Goal: Transaction & Acquisition: Obtain resource

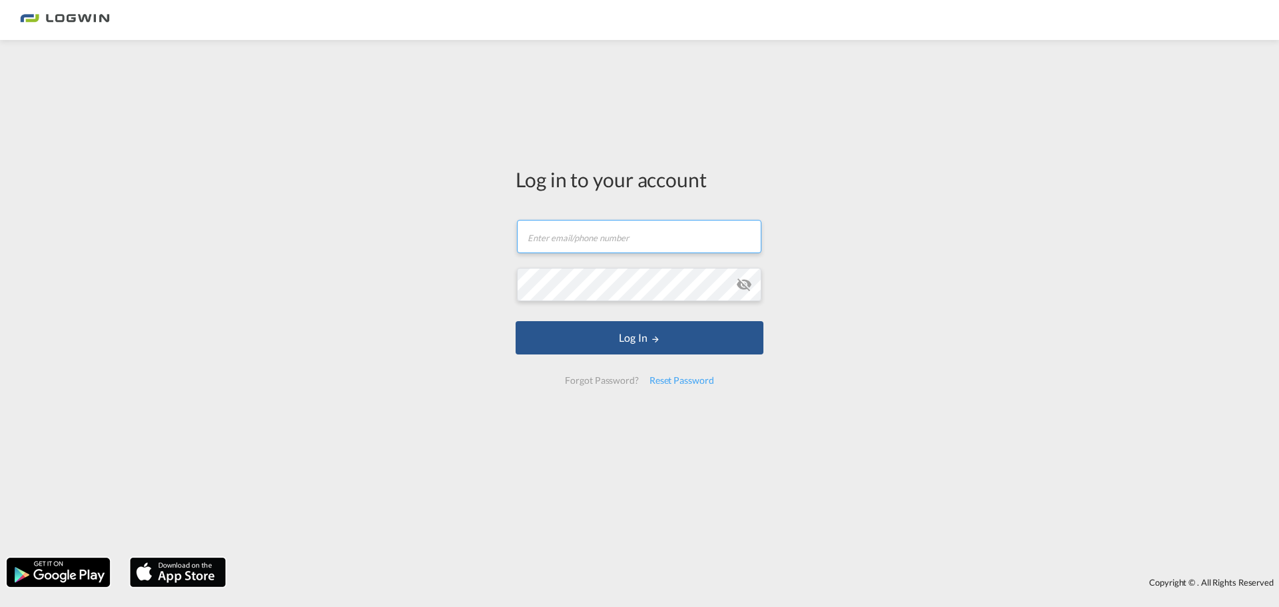
click at [653, 234] on input "text" at bounding box center [639, 236] width 245 height 33
type input "[PERSON_NAME][EMAIL_ADDRESS][PERSON_NAME][DOMAIN_NAME]"
click at [516, 321] on button "Log In" at bounding box center [640, 337] width 248 height 33
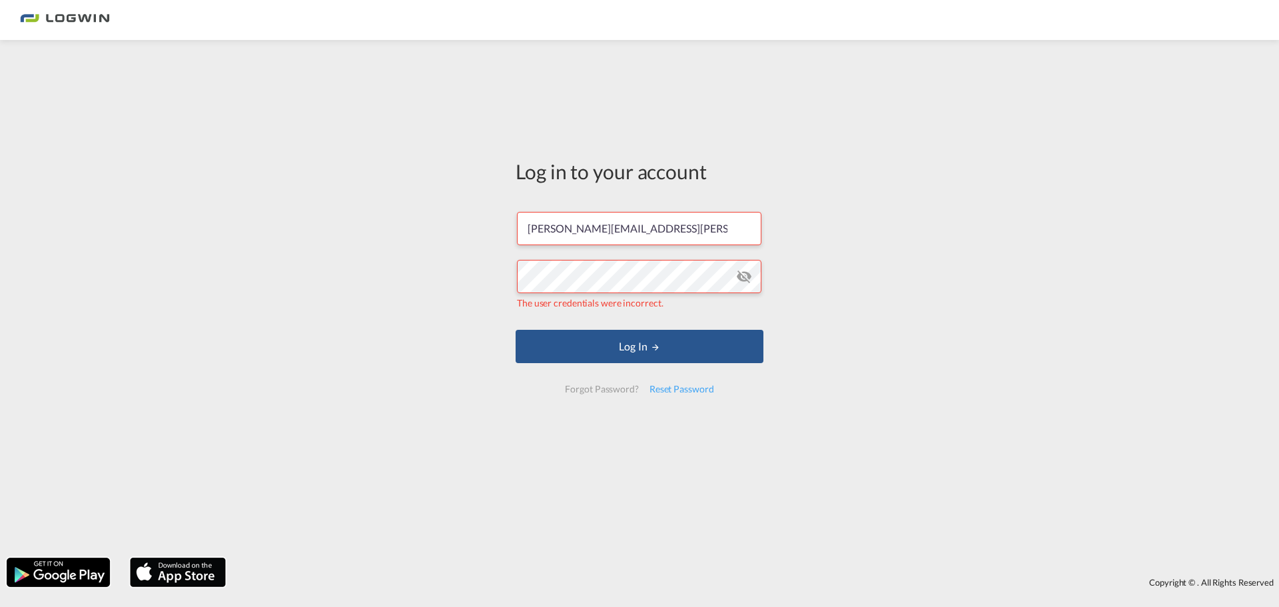
click at [751, 273] on md-icon "icon-eye-off" at bounding box center [744, 277] width 16 height 16
click at [494, 275] on div "Log in to your account [PERSON_NAME][EMAIL_ADDRESS][PERSON_NAME][DOMAIN_NAME] T…" at bounding box center [639, 299] width 1279 height 504
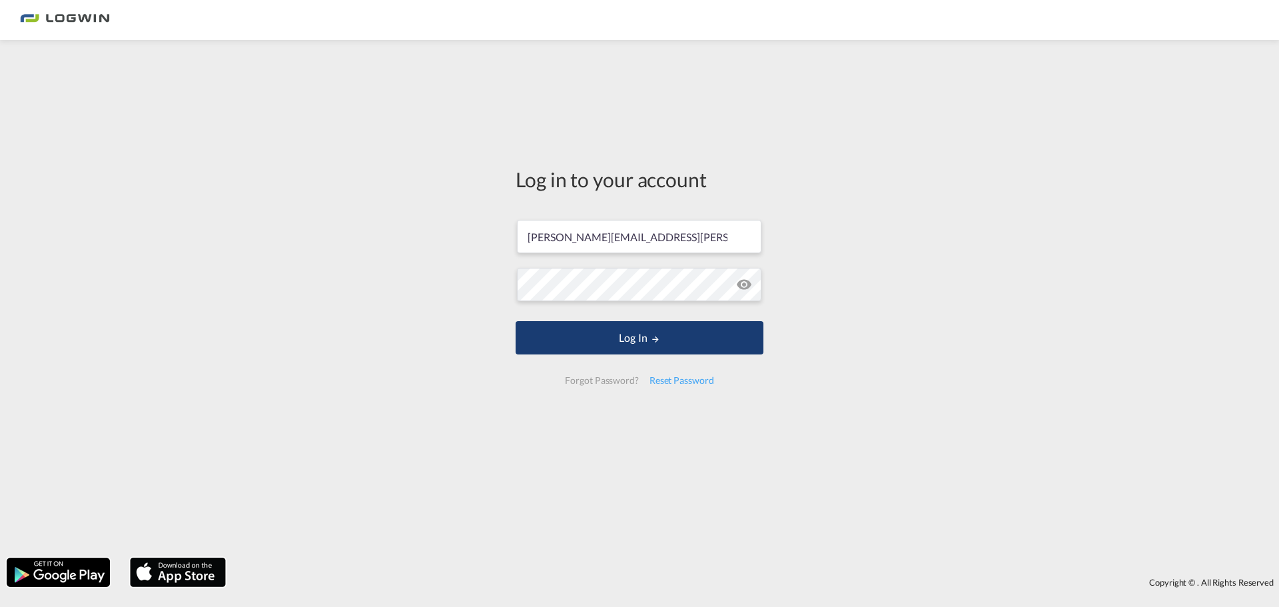
click at [624, 354] on button "Log In" at bounding box center [640, 337] width 248 height 33
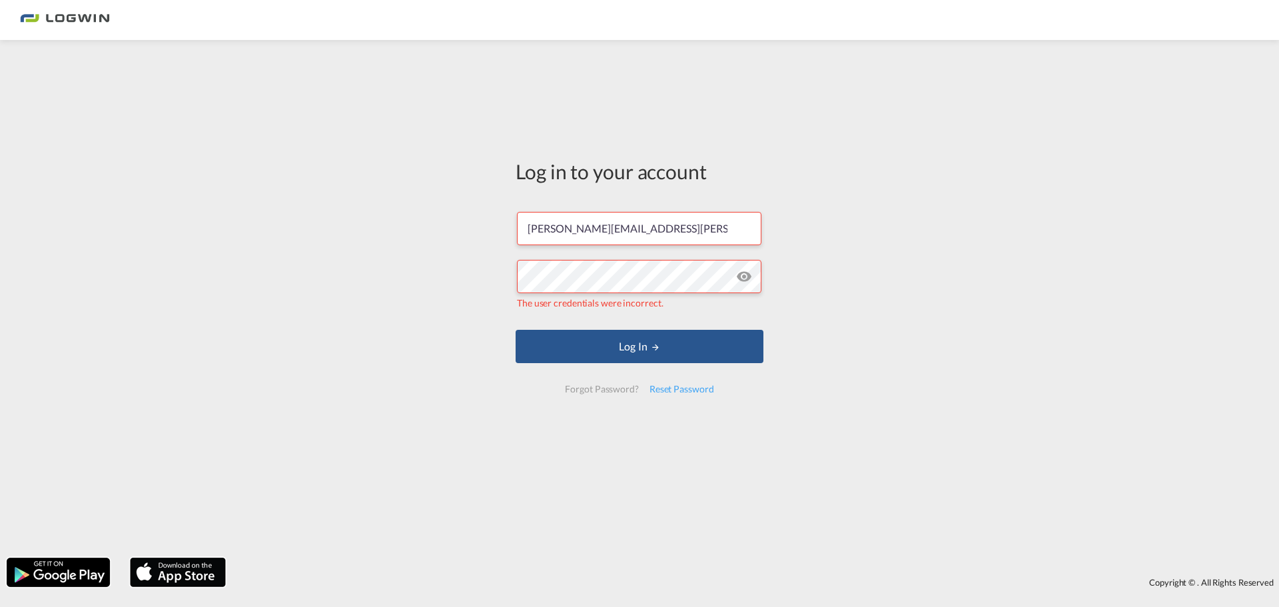
click at [876, 284] on div "Log in to your account [PERSON_NAME][EMAIL_ADDRESS][PERSON_NAME][DOMAIN_NAME] T…" at bounding box center [639, 299] width 1279 height 504
click at [360, 276] on div "Log in to your account [PERSON_NAME][EMAIL_ADDRESS][PERSON_NAME][DOMAIN_NAME] T…" at bounding box center [639, 299] width 1279 height 504
click at [358, 284] on div "Log in to your account [PERSON_NAME][EMAIL_ADDRESS][PERSON_NAME][DOMAIN_NAME] T…" at bounding box center [639, 299] width 1279 height 504
click at [302, 267] on div "Log in to your account [PERSON_NAME][EMAIL_ADDRESS][PERSON_NAME][DOMAIN_NAME] T…" at bounding box center [639, 299] width 1279 height 504
click at [341, 352] on div "Log in to your account [PERSON_NAME][EMAIL_ADDRESS][PERSON_NAME][DOMAIN_NAME] P…" at bounding box center [639, 299] width 1279 height 504
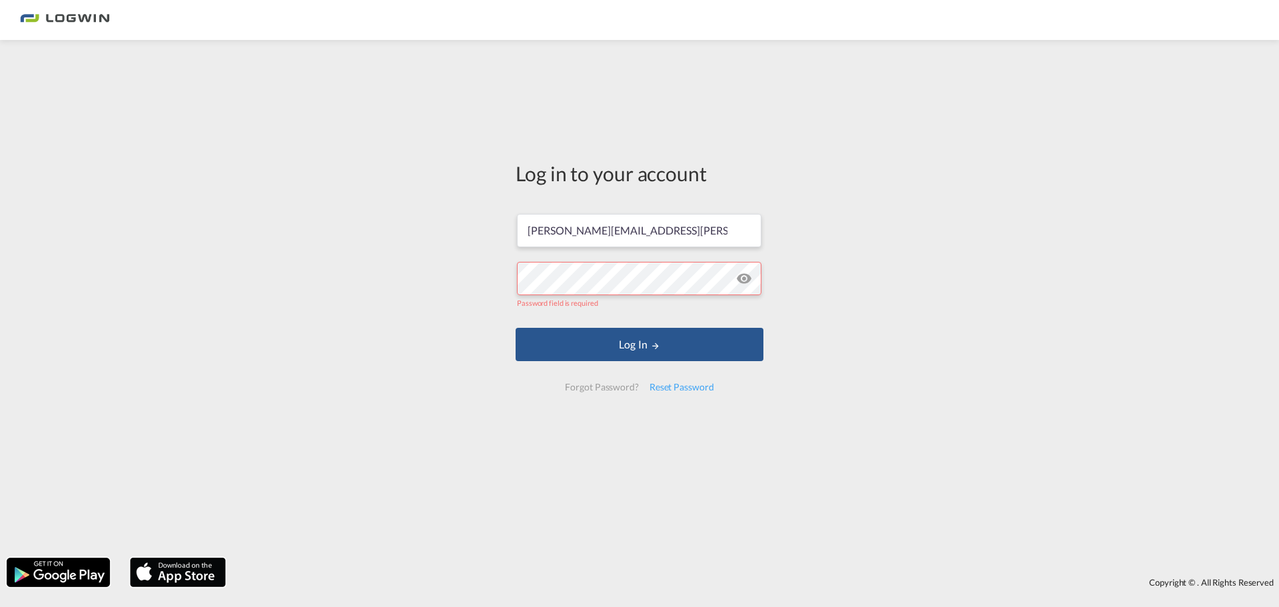
click at [606, 389] on div "Forgot Password?" at bounding box center [602, 387] width 84 height 24
click at [698, 383] on div "Reset Password" at bounding box center [681, 387] width 75 height 24
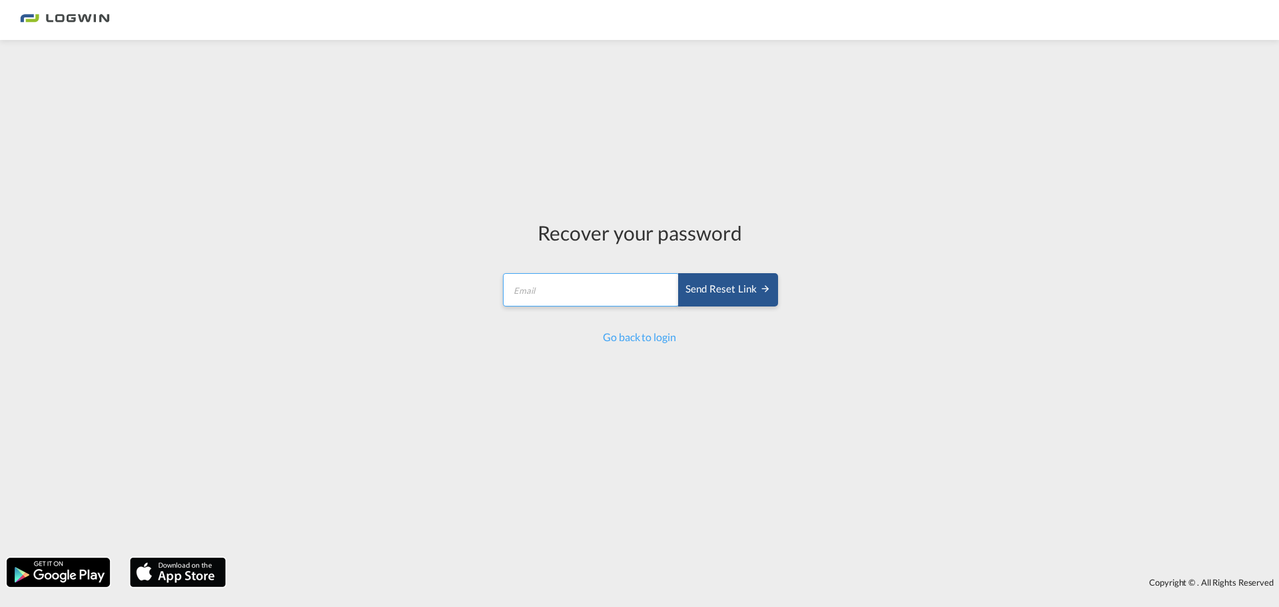
click at [567, 290] on input "email" at bounding box center [591, 289] width 177 height 33
type input "[PERSON_NAME][EMAIL_ADDRESS][PERSON_NAME][DOMAIN_NAME]"
click at [718, 291] on div "Send reset link" at bounding box center [728, 289] width 85 height 15
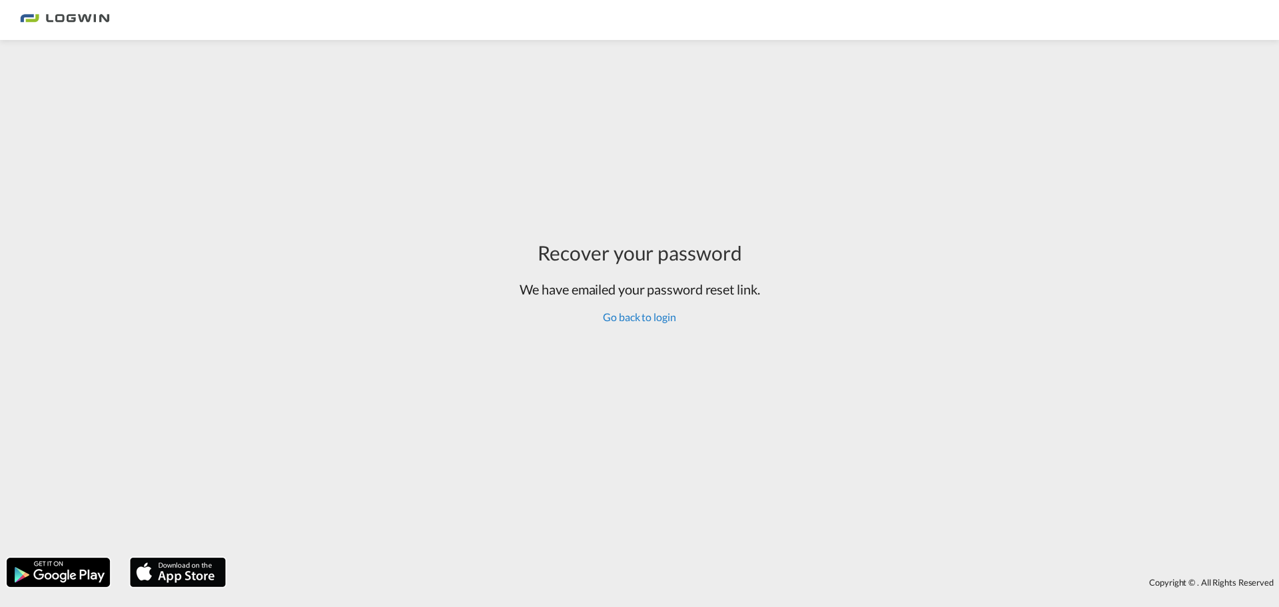
click at [637, 316] on link "Go back to login" at bounding box center [639, 316] width 73 height 13
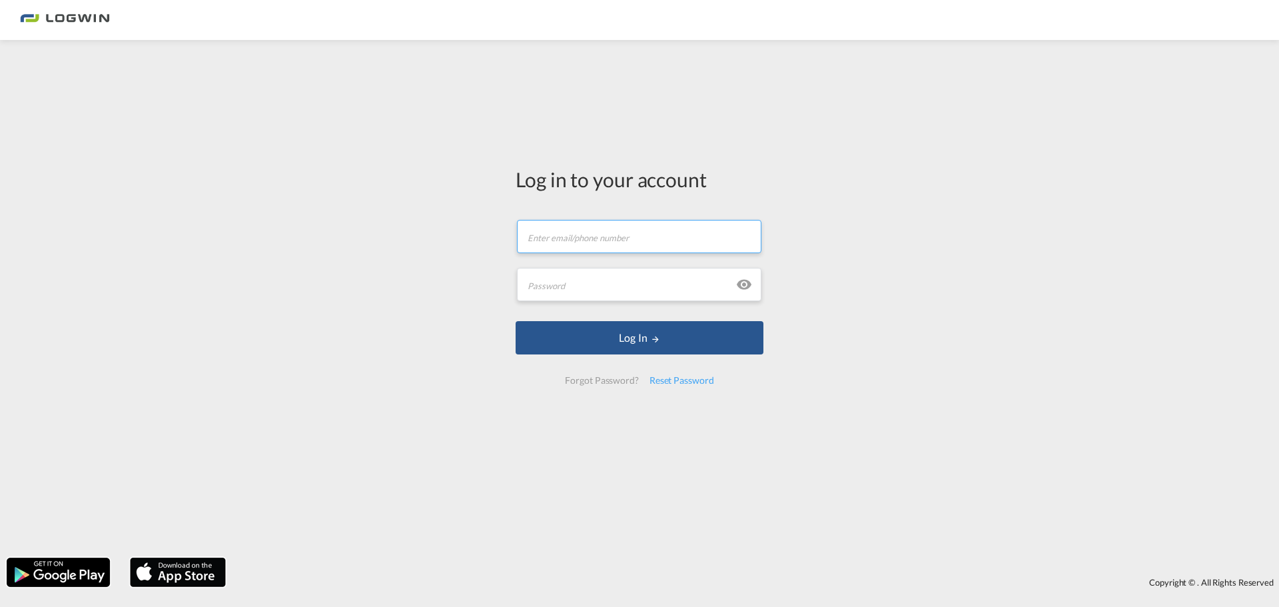
click at [612, 240] on input "text" at bounding box center [639, 236] width 245 height 33
type input "[PERSON_NAME][EMAIL_ADDRESS][PERSON_NAME][DOMAIN_NAME]"
click at [576, 282] on input "text" at bounding box center [639, 284] width 245 height 33
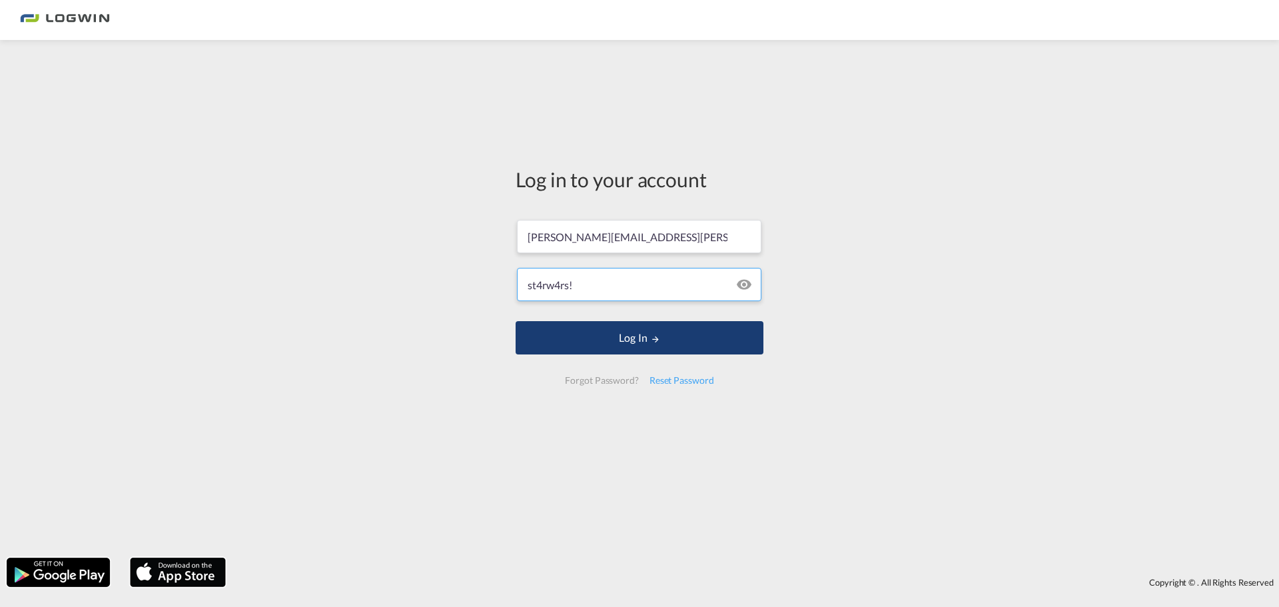
type input "st4rw4rs!"
click at [580, 332] on button "Log In" at bounding box center [640, 337] width 248 height 33
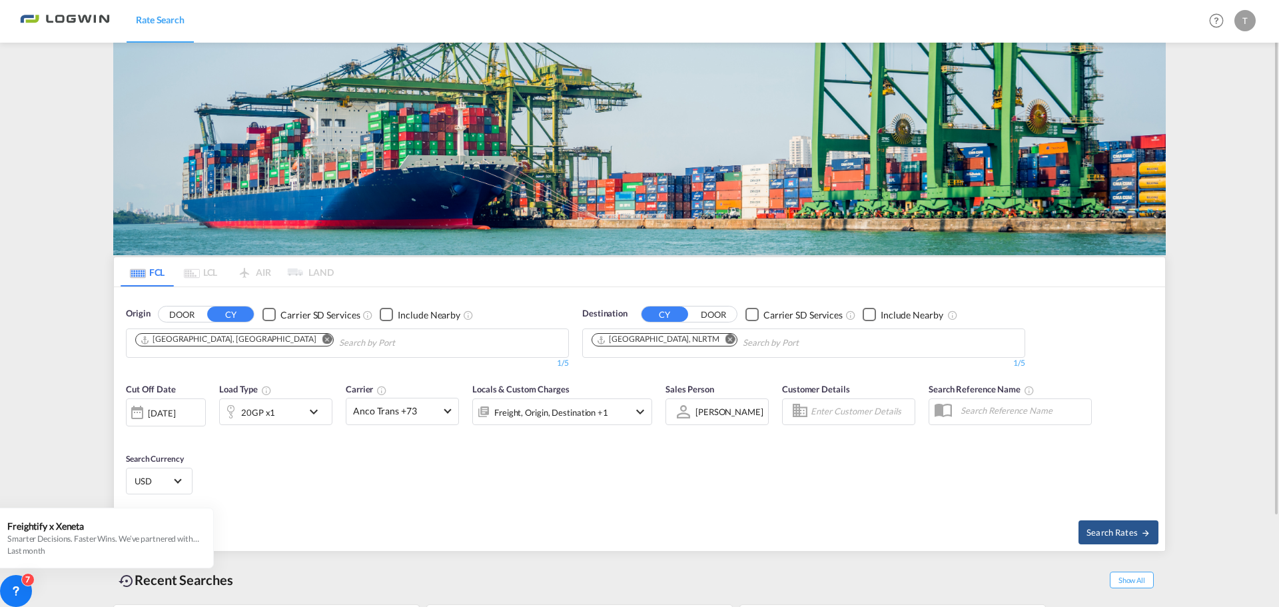
click at [322, 339] on md-icon "Remove" at bounding box center [327, 339] width 10 height 10
click at [188, 346] on input "Chips input." at bounding box center [198, 342] width 127 height 21
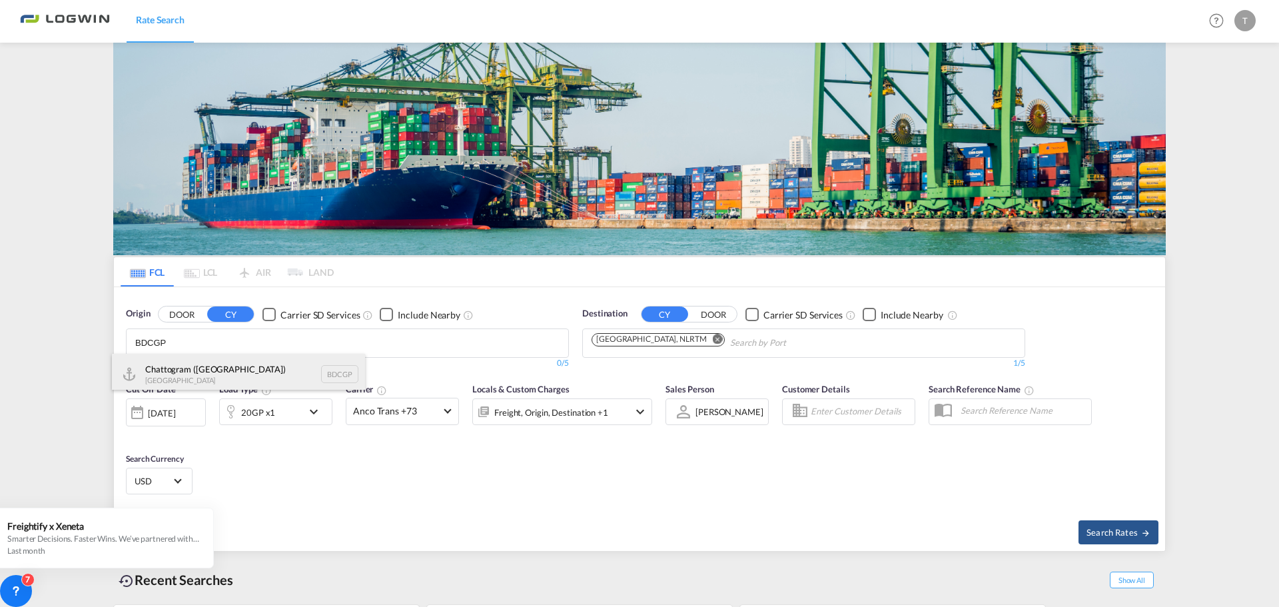
type input "BDCGP"
click at [191, 370] on div "Chattogram ([GEOGRAPHIC_DATA]) [GEOGRAPHIC_DATA] BDCGP" at bounding box center [238, 374] width 253 height 40
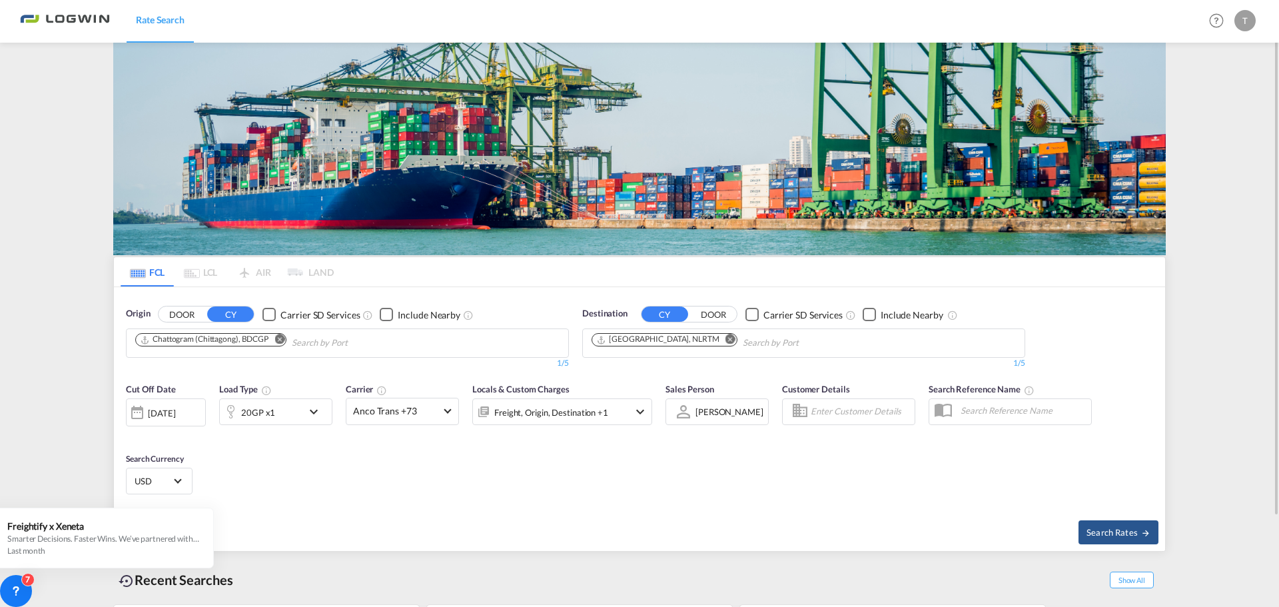
click at [203, 412] on div "[DATE]" at bounding box center [166, 412] width 80 height 28
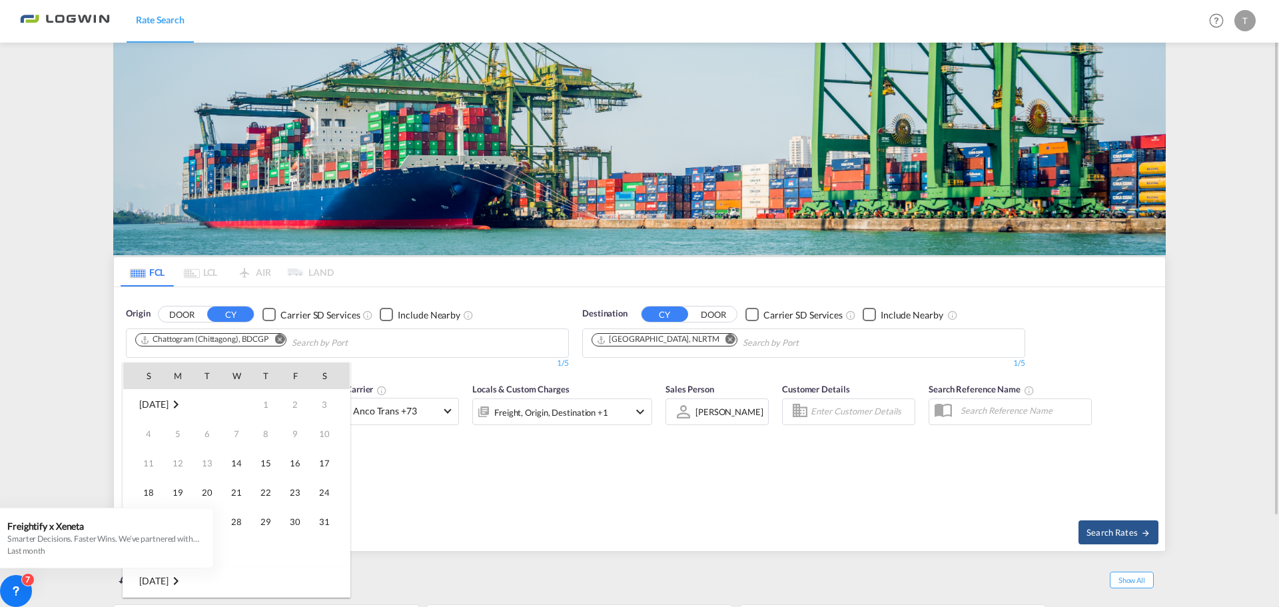
scroll to position [530, 0]
click at [328, 464] on span "16" at bounding box center [324, 463] width 27 height 27
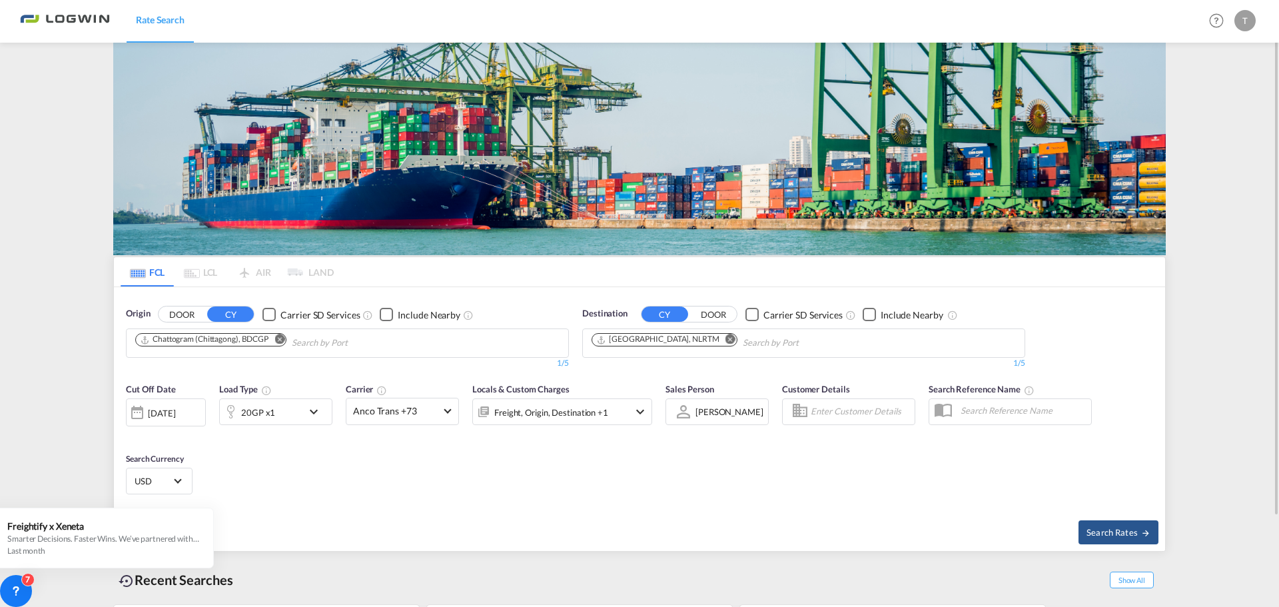
click at [576, 468] on div "Cut Off Date [DATE] [DATE] Load Type 20GP x1 Carrier Anco Trans +73 Online Rate…" at bounding box center [639, 441] width 1051 height 130
click at [1123, 541] on button "Search Rates" at bounding box center [1119, 532] width 80 height 24
type input "BDCGP to NLRTM / [DATE]"
